Goal: Information Seeking & Learning: Learn about a topic

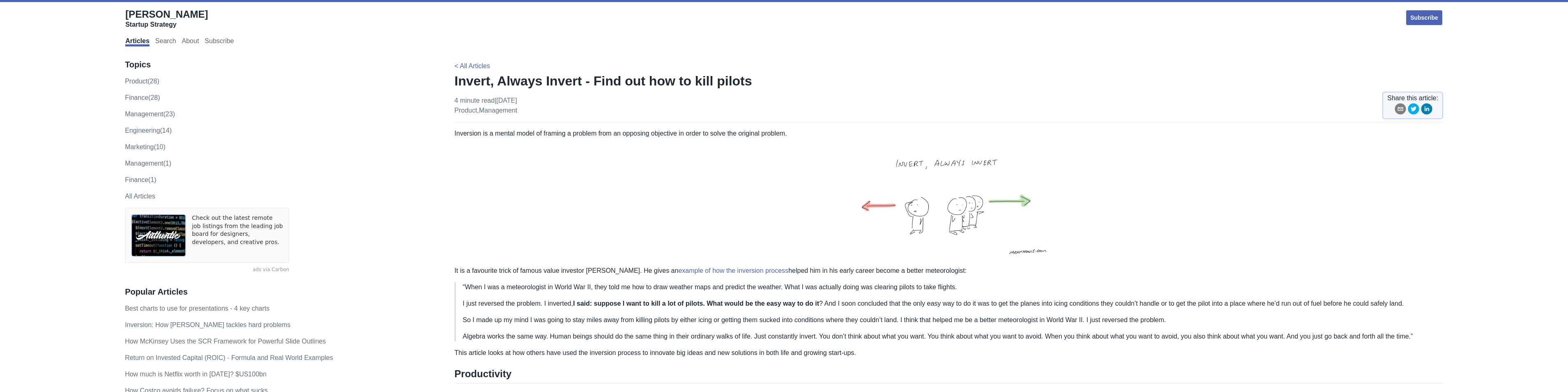
click at [961, 204] on img at bounding box center [948, 201] width 228 height 127
drag, startPoint x: 952, startPoint y: 206, endPoint x: 915, endPoint y: 206, distance: 37.0
click at [915, 206] on img at bounding box center [948, 201] width 228 height 127
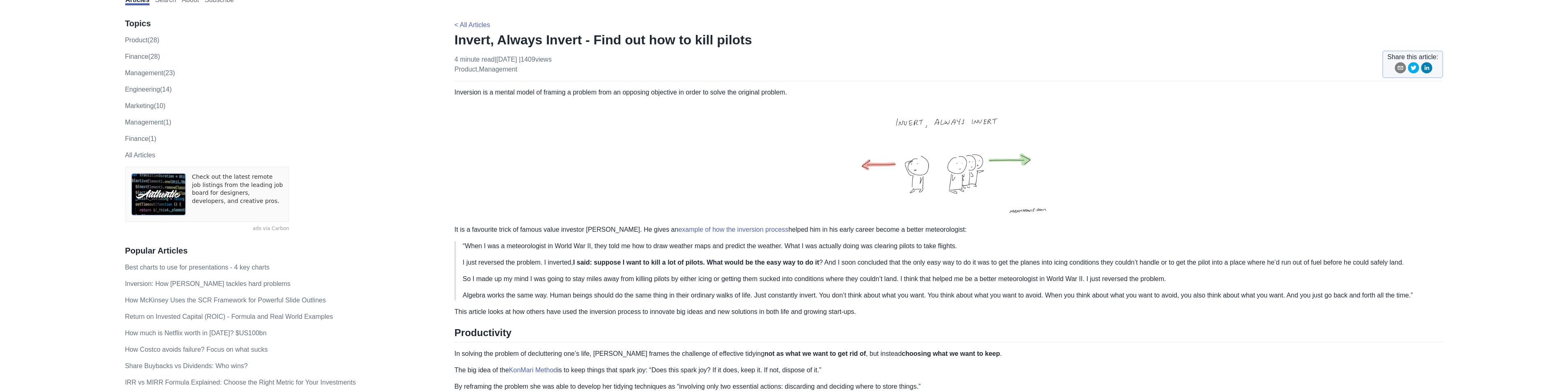
scroll to position [82, 0]
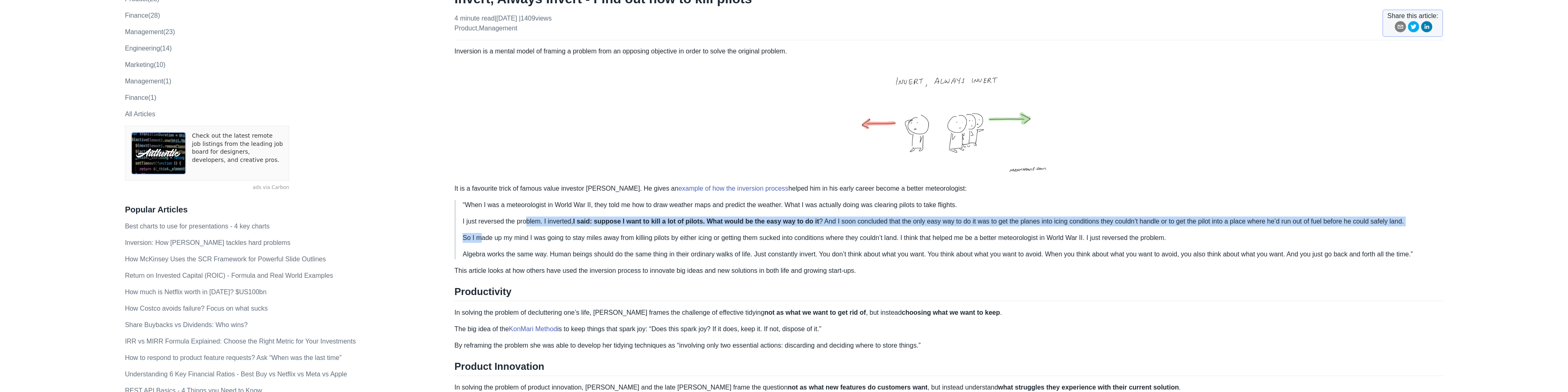
drag, startPoint x: 478, startPoint y: 226, endPoint x: 525, endPoint y: 223, distance: 47.1
click at [525, 223] on blockquote "“When I was a meteorologist in World War II, they told me how to draw weather m…" at bounding box center [948, 229] width 989 height 59
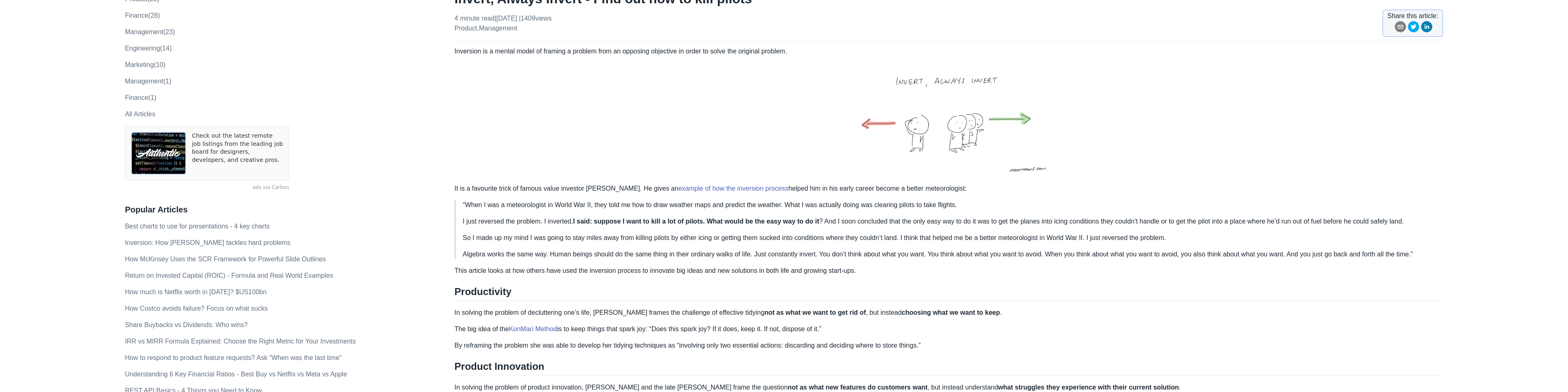
drag, startPoint x: 525, startPoint y: 223, endPoint x: 598, endPoint y: 238, distance: 74.5
click at [598, 238] on p "So I made up my mind I was going to stay miles away from killing pilots by eith…" at bounding box center [950, 238] width 974 height 10
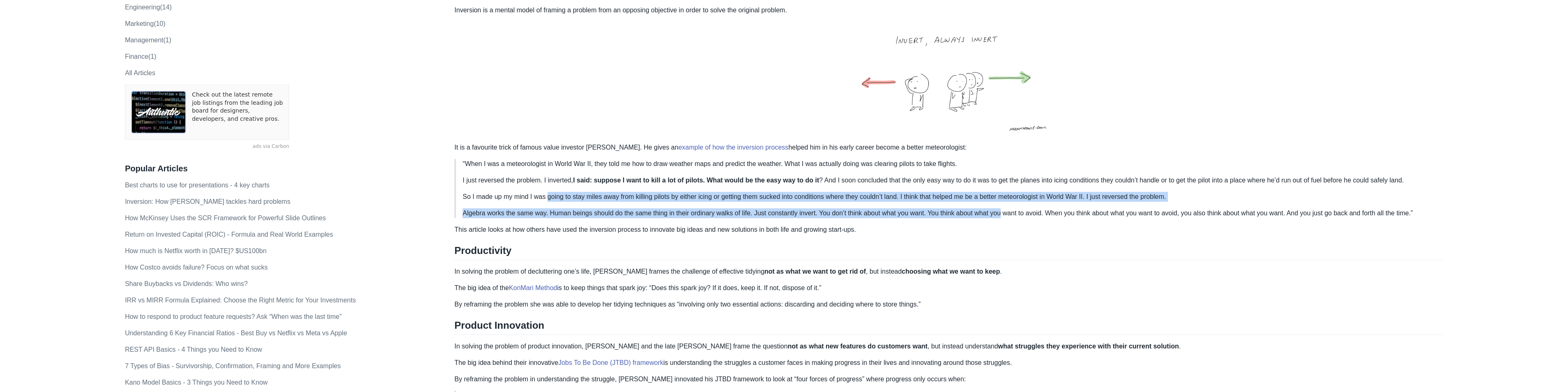
drag, startPoint x: 546, startPoint y: 197, endPoint x: 992, endPoint y: 210, distance: 446.2
click at [992, 210] on blockquote "“When I was a meteorologist in World War II, they told me how to draw weather m…" at bounding box center [948, 188] width 989 height 59
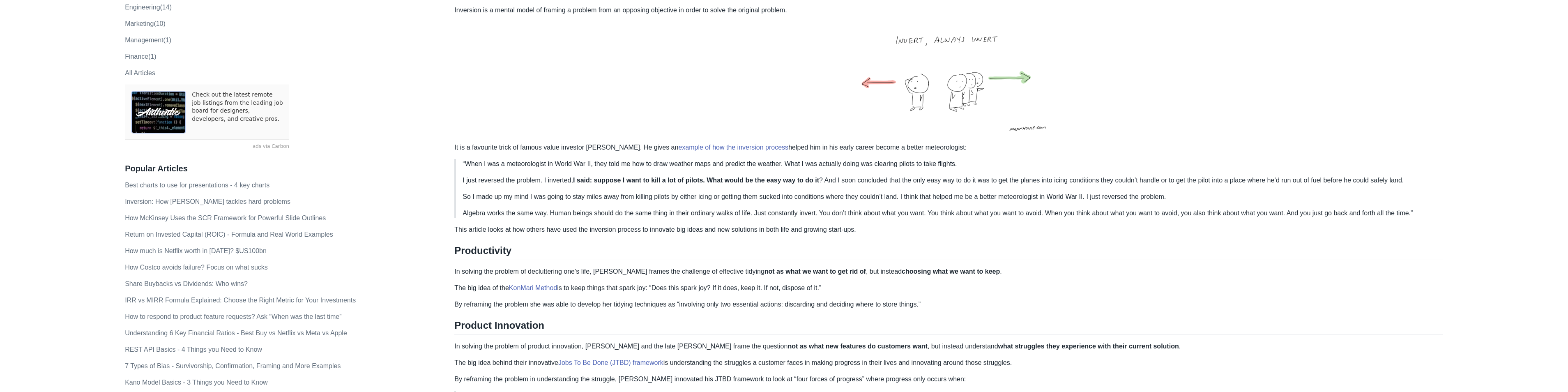
click at [754, 247] on h2 "Productivity" at bounding box center [948, 253] width 989 height 16
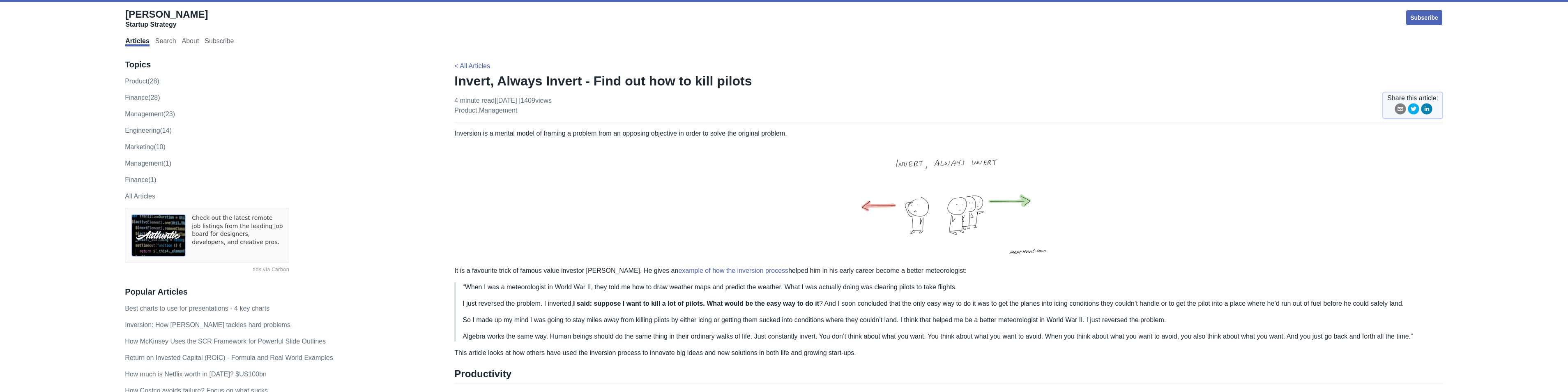
scroll to position [41, 0]
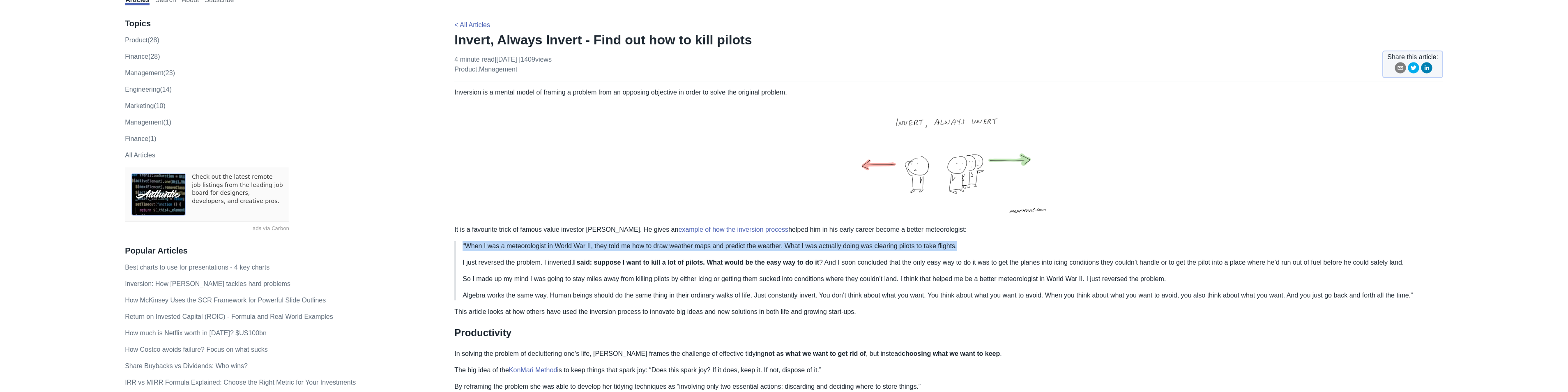
drag, startPoint x: 463, startPoint y: 246, endPoint x: 957, endPoint y: 240, distance: 494.0
click at [957, 240] on div "Inversion is a mental model of framing a problem from an opposing objective in …" at bounding box center [948, 323] width 989 height 471
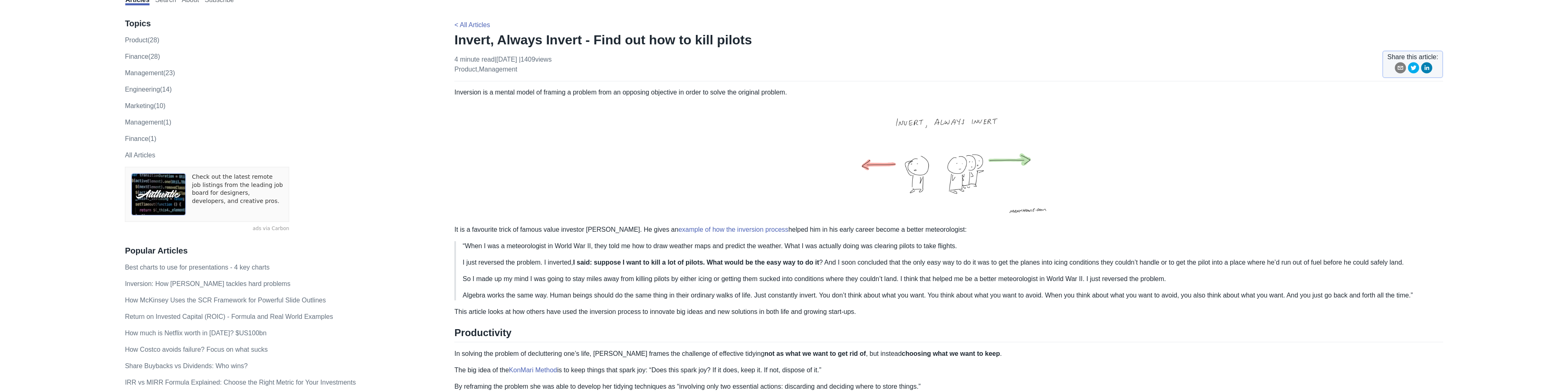
click at [735, 259] on strong "suppose I want to kill a lot of pilots. What would be the easy way to do it" at bounding box center [707, 262] width 225 height 7
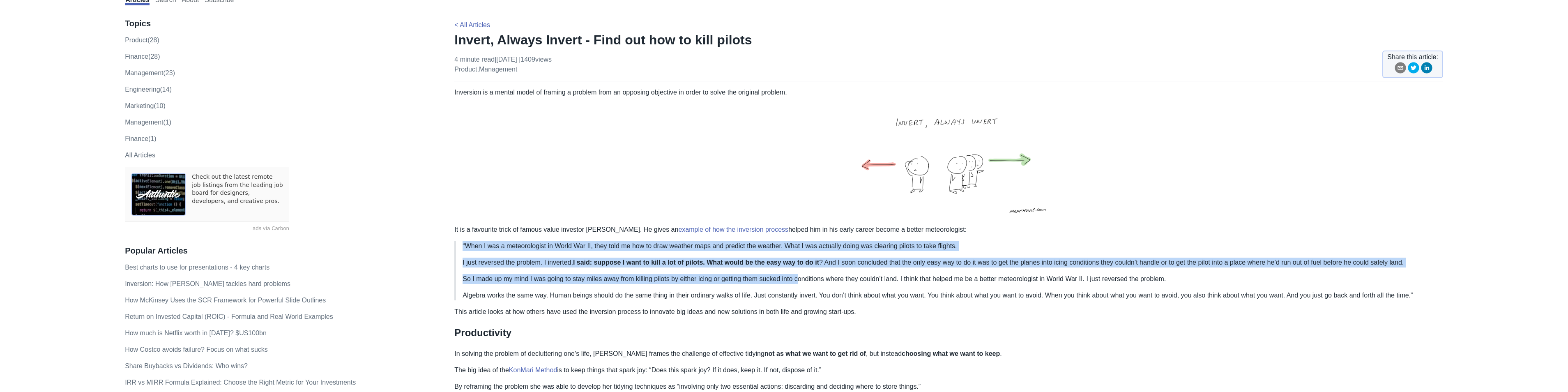
drag, startPoint x: 459, startPoint y: 242, endPoint x: 794, endPoint y: 271, distance: 336.3
click at [794, 271] on blockquote "“When I was a meteorologist in World War II, they told me how to draw weather m…" at bounding box center [948, 270] width 989 height 59
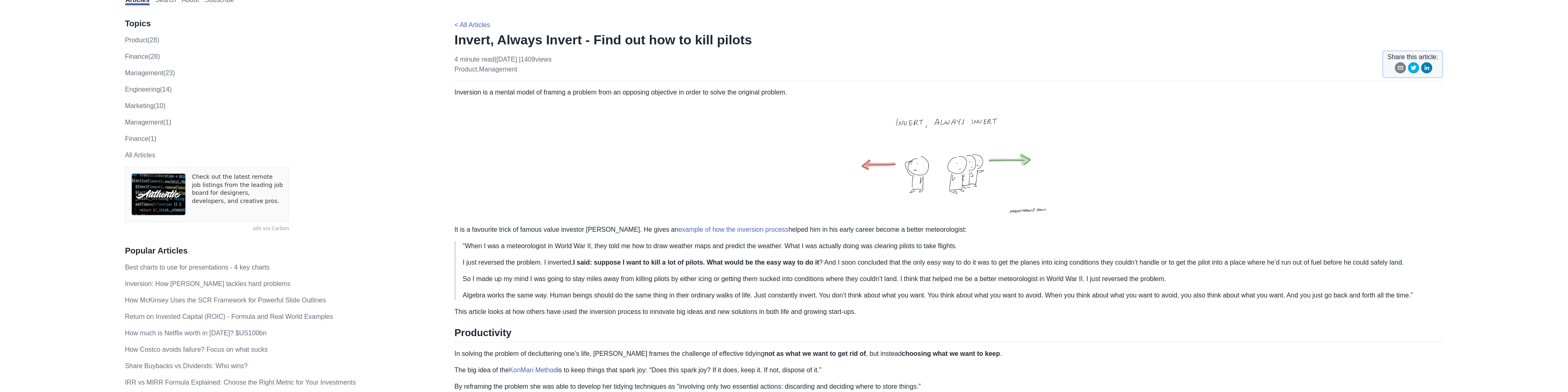
click at [1006, 272] on blockquote "“When I was a meteorologist in World War II, they told me how to draw weather m…" at bounding box center [948, 270] width 989 height 59
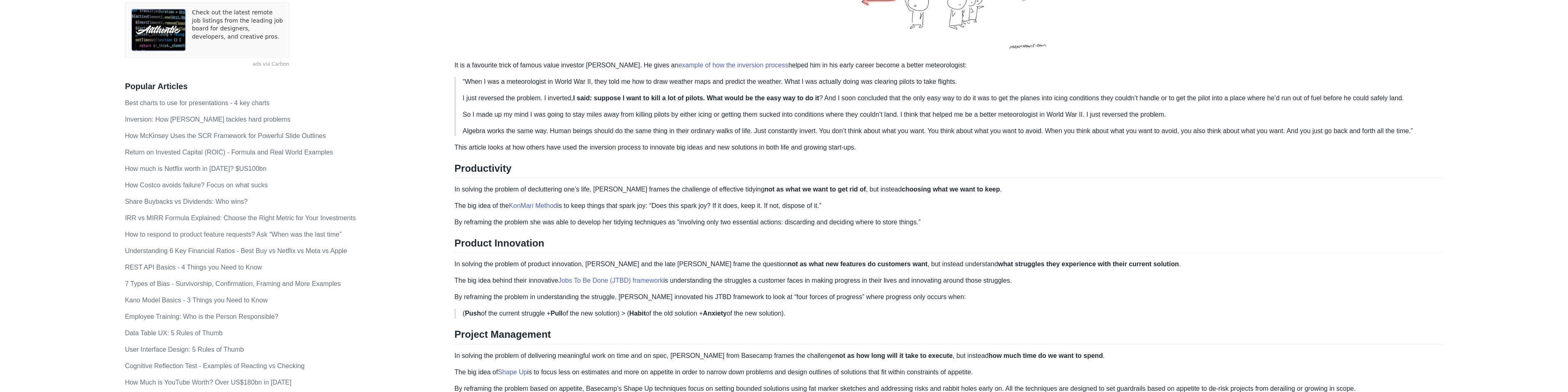
scroll to position [0, 0]
